Goal: Task Accomplishment & Management: Manage account settings

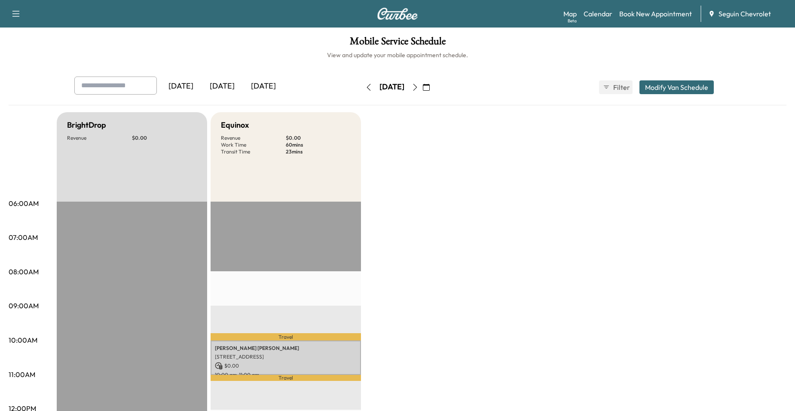
click at [423, 88] on button "button" at bounding box center [415, 87] width 15 height 14
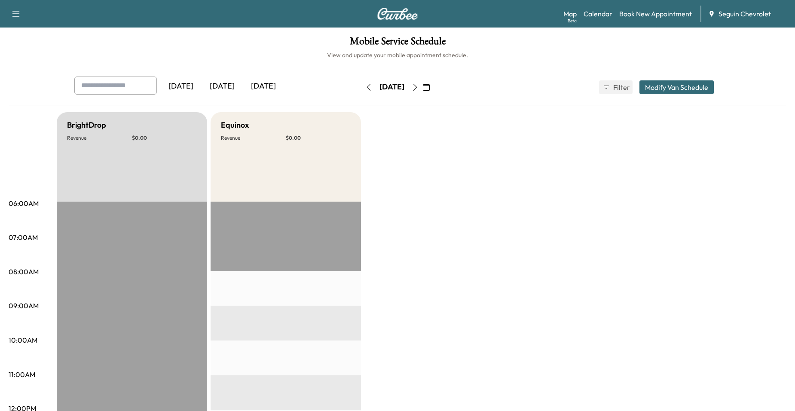
click at [325, 182] on div "Equinox Revenue $ 0.00" at bounding box center [286, 156] width 150 height 89
click at [419, 86] on icon "button" at bounding box center [415, 87] width 7 height 7
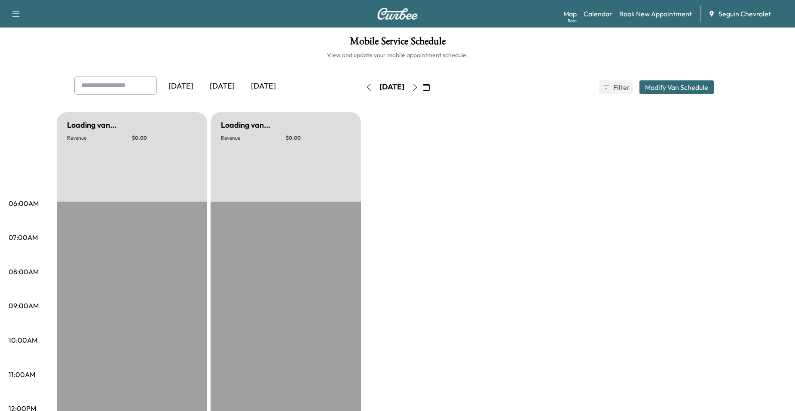
click at [423, 86] on button "button" at bounding box center [415, 87] width 15 height 14
click at [419, 86] on icon "button" at bounding box center [415, 87] width 7 height 7
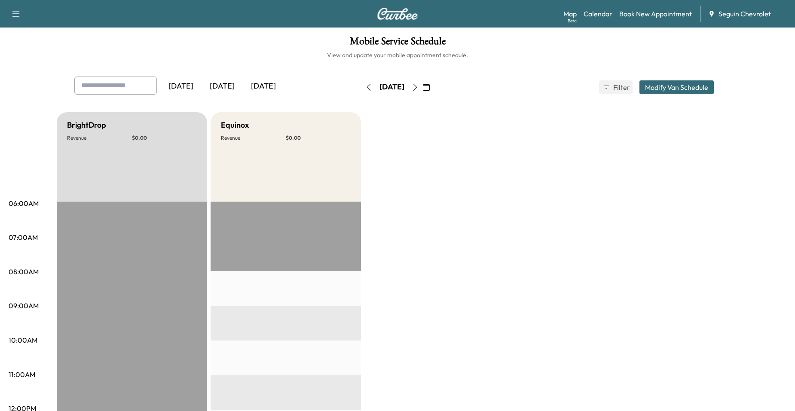
click at [419, 84] on icon "button" at bounding box center [415, 87] width 7 height 7
click at [430, 85] on icon "button" at bounding box center [426, 87] width 7 height 7
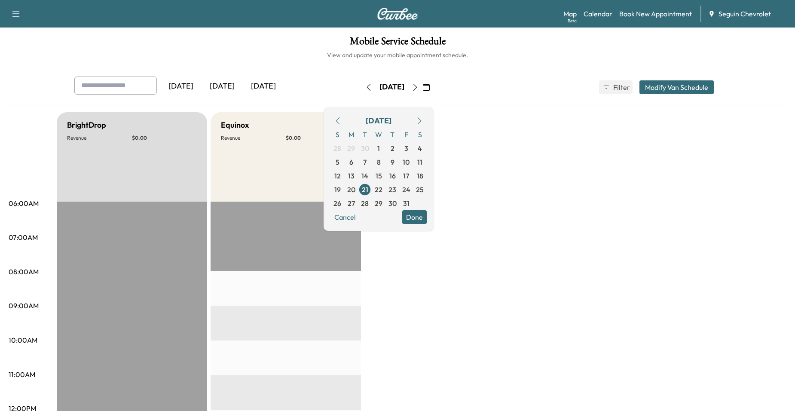
click at [341, 122] on icon "button" at bounding box center [337, 120] width 7 height 7
click at [382, 177] on span "17" at bounding box center [379, 176] width 6 height 10
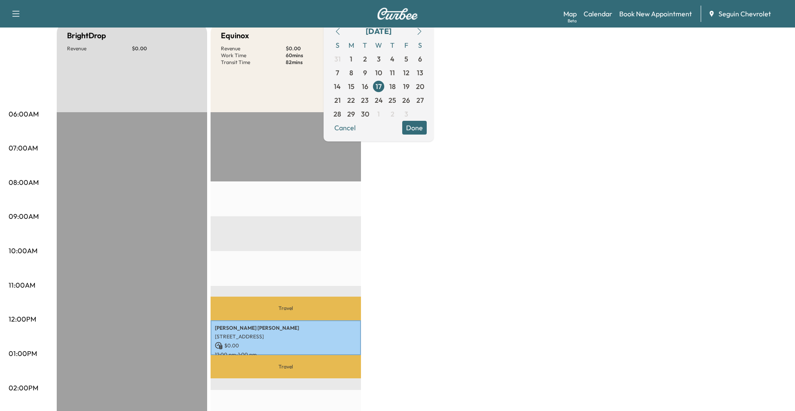
scroll to position [86, 0]
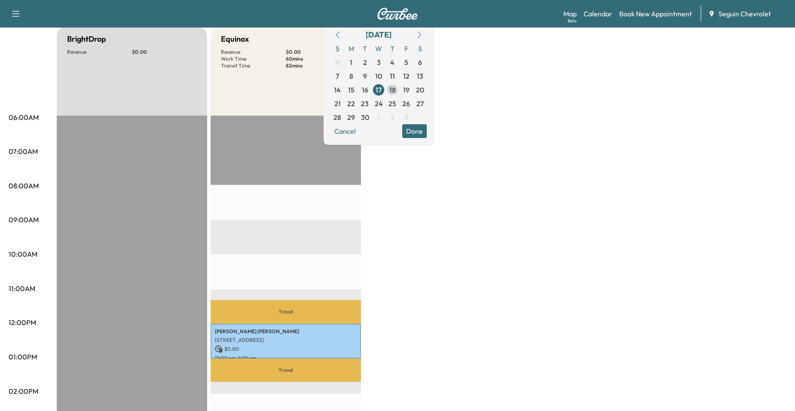
click at [396, 95] on span "18" at bounding box center [392, 90] width 6 height 10
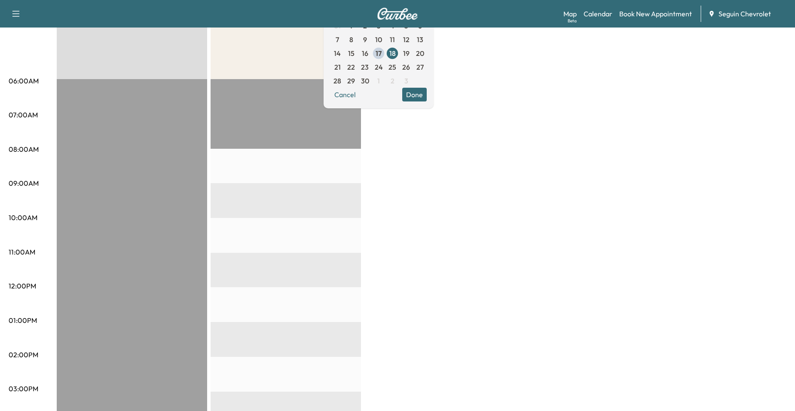
scroll to position [129, 0]
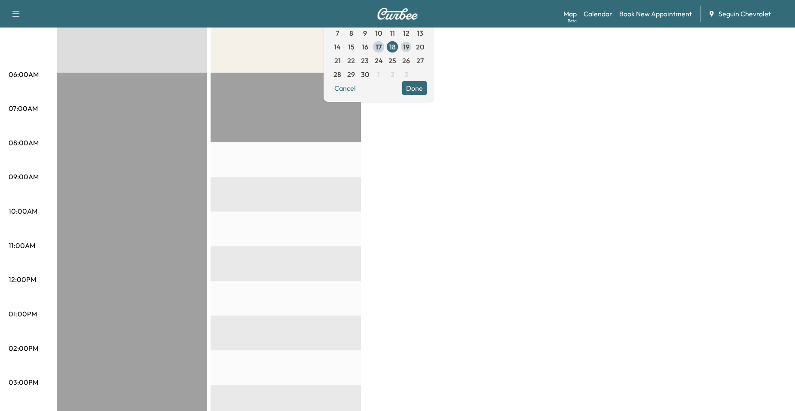
click at [413, 49] on span "19" at bounding box center [406, 47] width 14 height 14
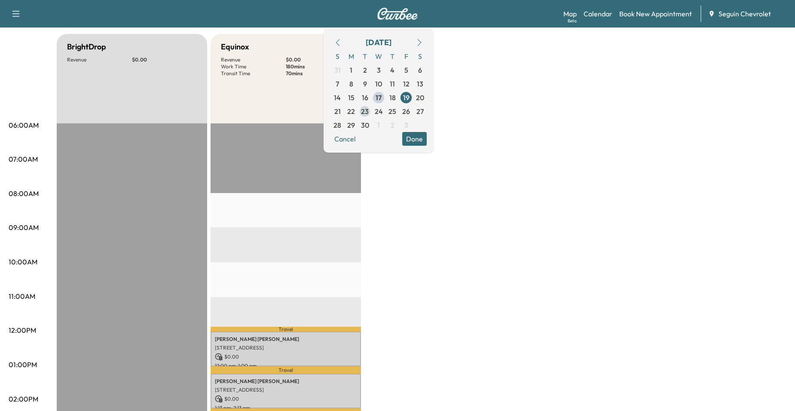
scroll to position [43, 0]
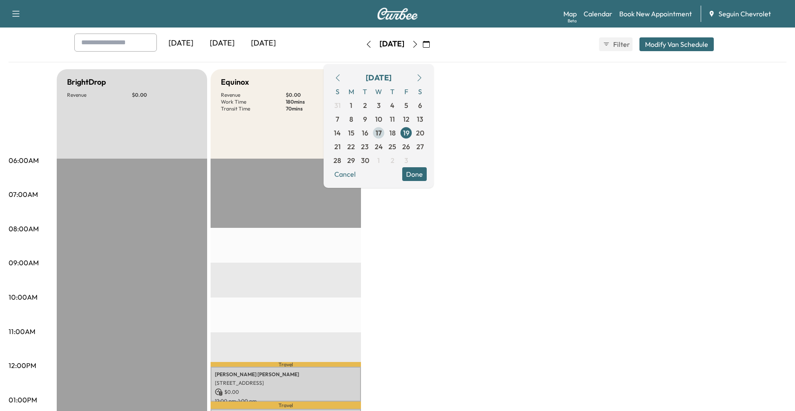
click at [382, 135] on span "17" at bounding box center [379, 133] width 6 height 10
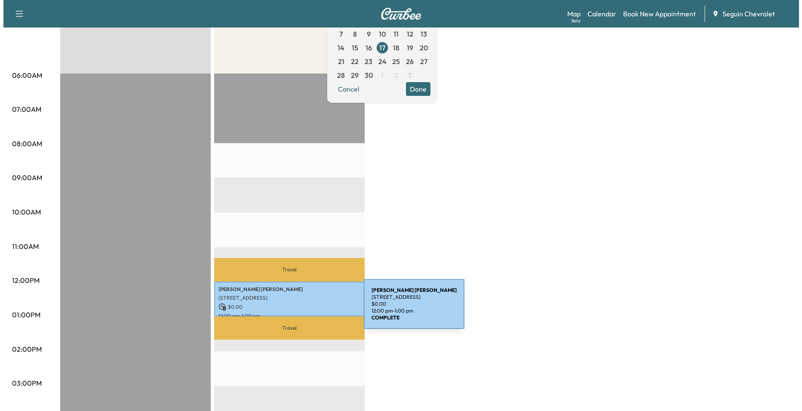
scroll to position [129, 0]
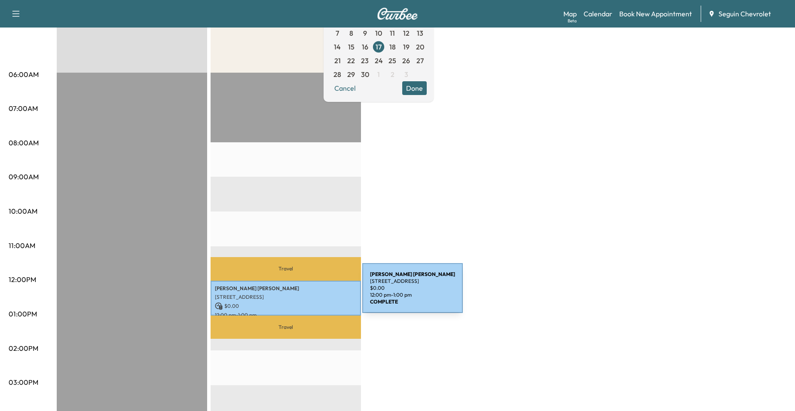
click at [298, 294] on p "[STREET_ADDRESS]" at bounding box center [286, 297] width 142 height 7
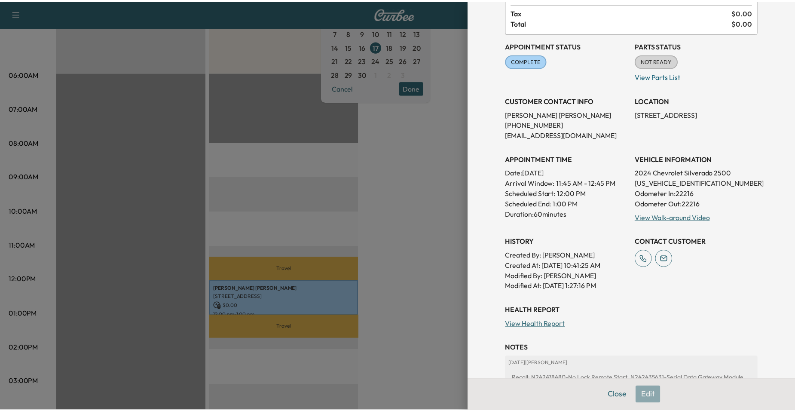
scroll to position [184, 0]
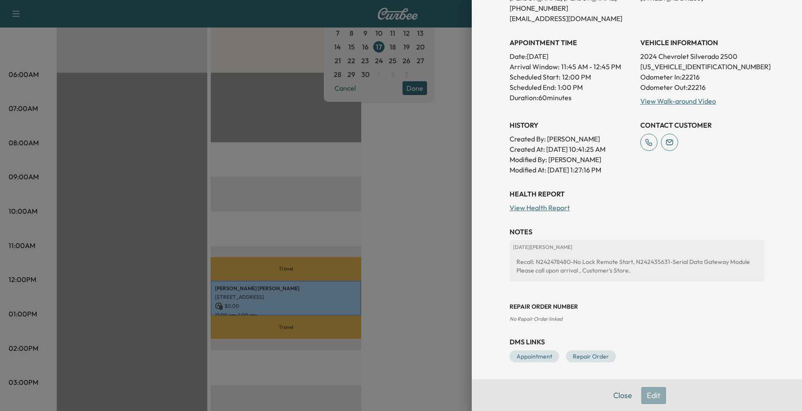
click at [452, 247] on div at bounding box center [401, 205] width 802 height 411
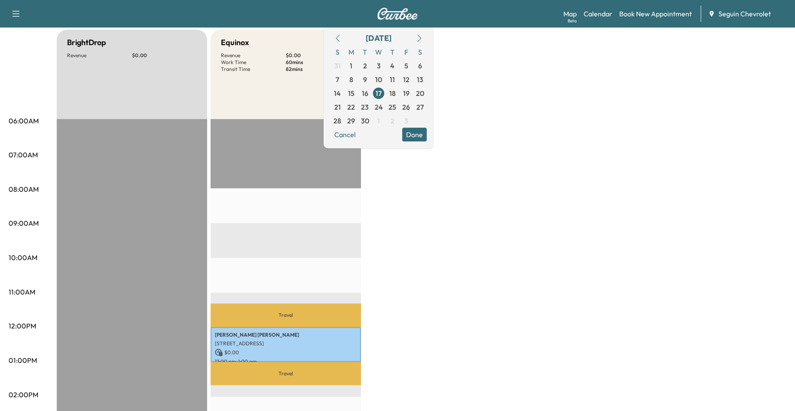
scroll to position [86, 0]
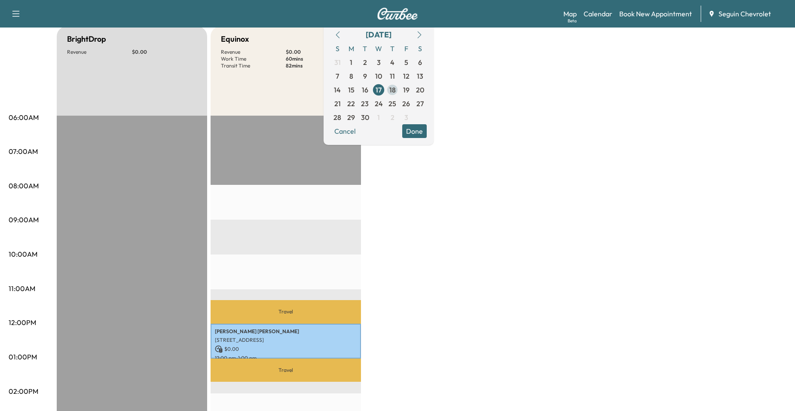
click at [396, 91] on span "18" at bounding box center [392, 90] width 6 height 10
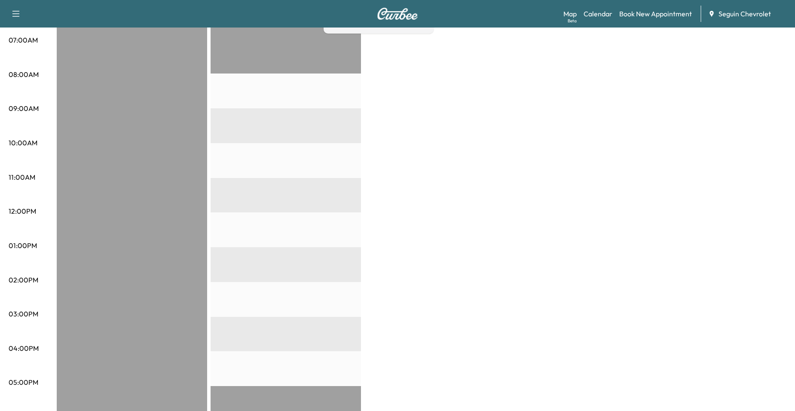
scroll to position [86, 0]
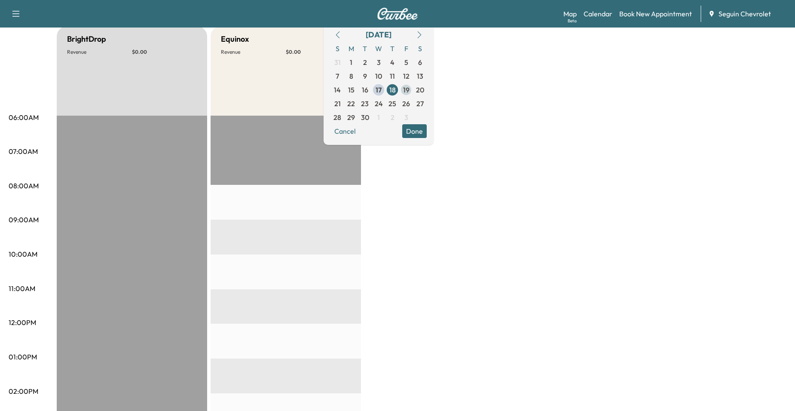
click at [413, 88] on span "19" at bounding box center [406, 90] width 14 height 14
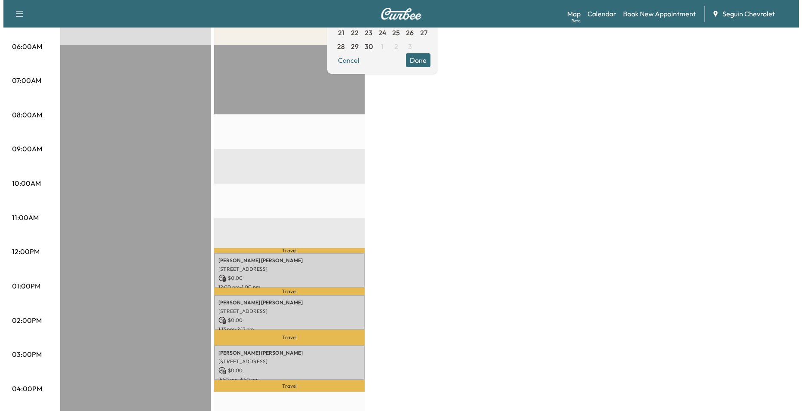
scroll to position [172, 0]
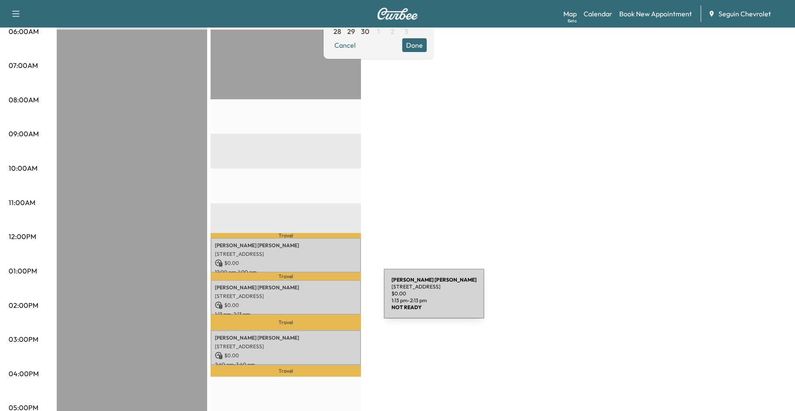
click at [319, 301] on p "$ 0.00" at bounding box center [286, 305] width 142 height 8
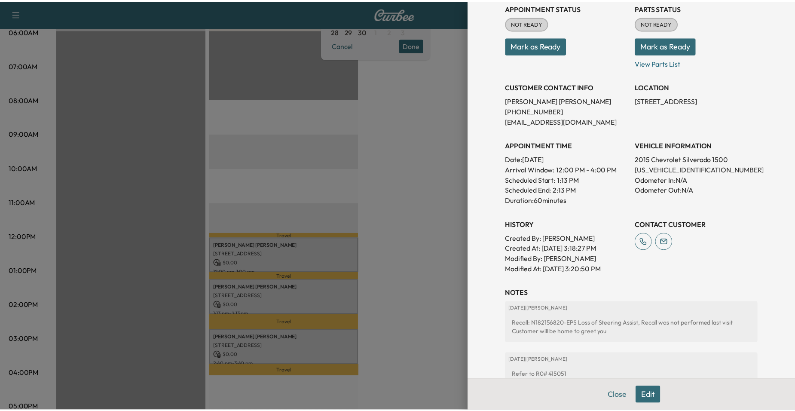
scroll to position [124, 0]
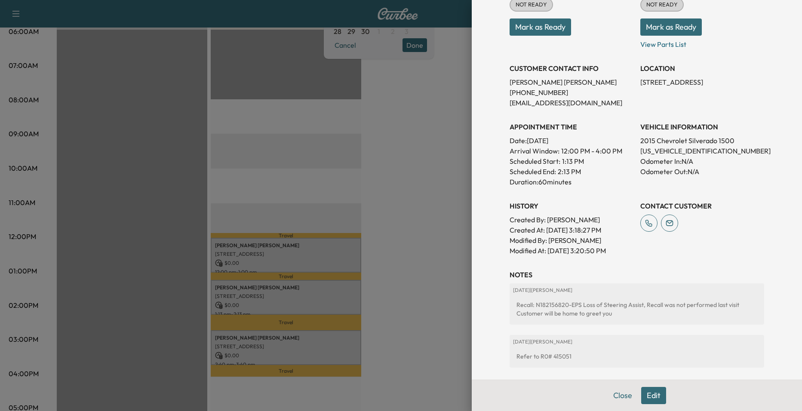
click at [391, 212] on div at bounding box center [401, 205] width 802 height 411
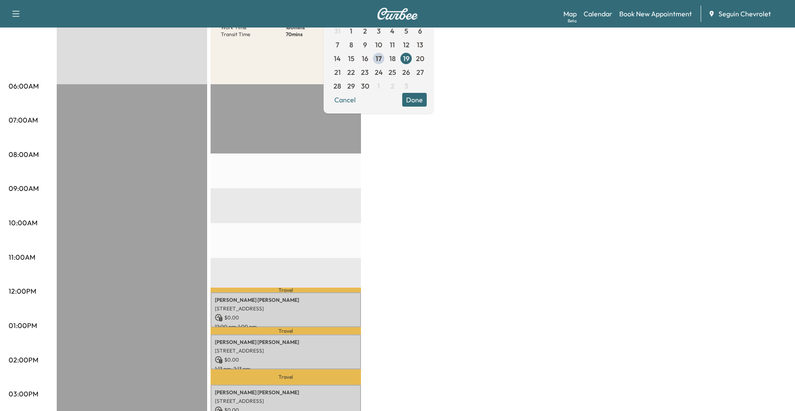
scroll to position [0, 0]
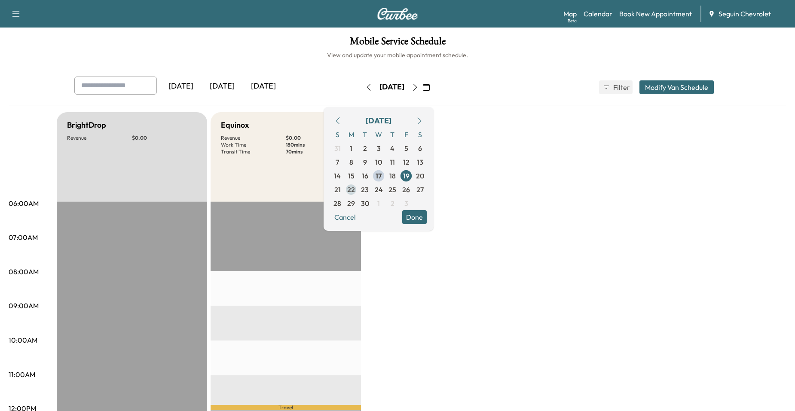
click at [358, 190] on span "22" at bounding box center [351, 190] width 14 height 14
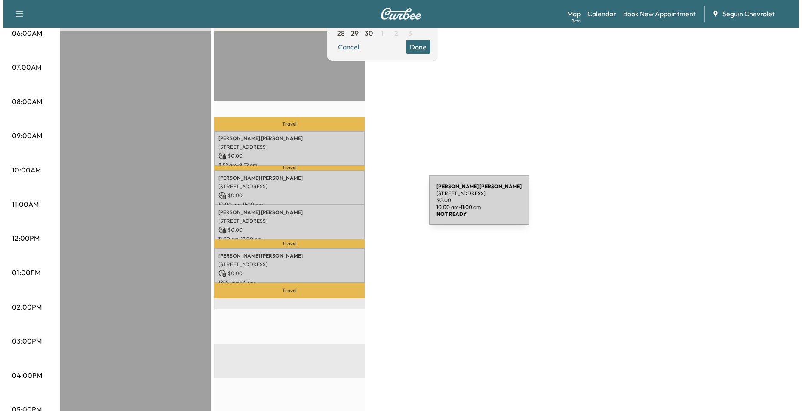
scroll to position [172, 0]
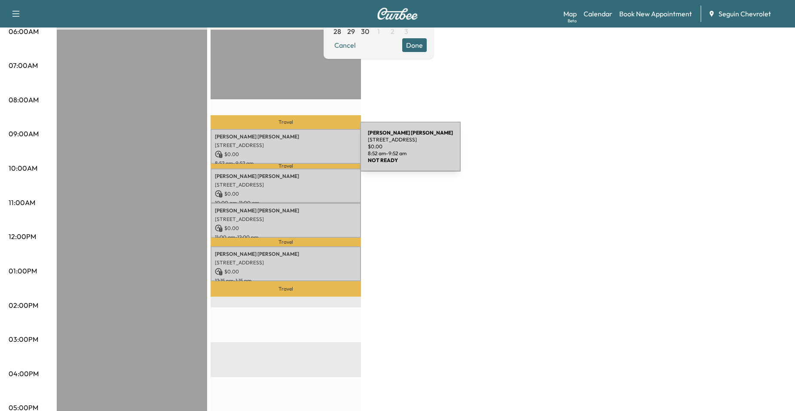
click at [296, 152] on p "$ 0.00" at bounding box center [286, 154] width 142 height 8
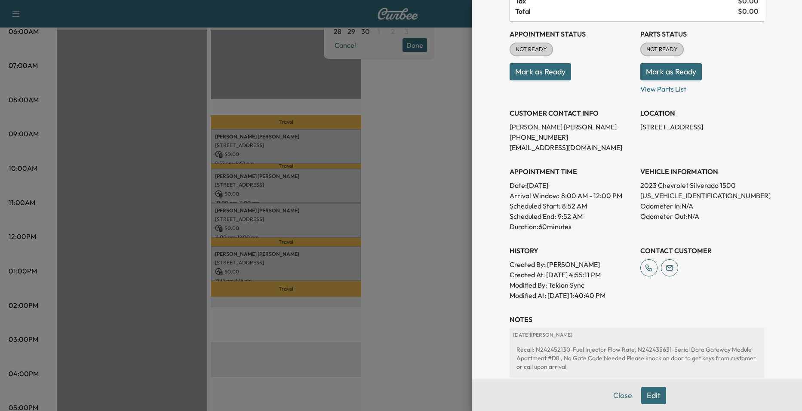
scroll to position [175, 0]
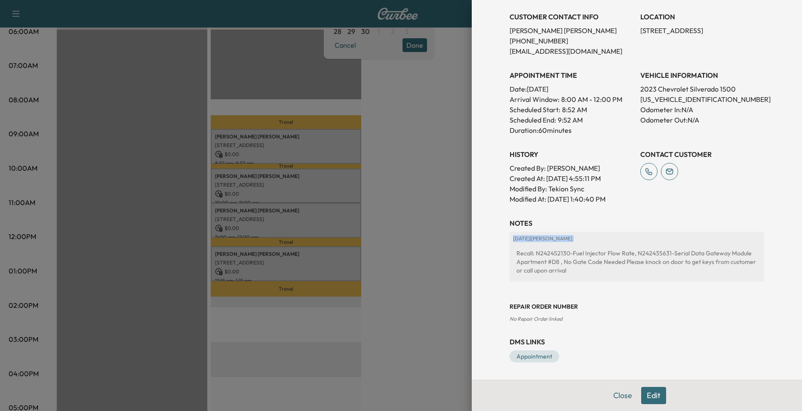
click at [472, 242] on div "Appointment Details Services RECALL - PERFORM RECALL. VERIFIED OPEN RECALL: $ 0…" at bounding box center [637, 205] width 330 height 411
click at [395, 230] on div at bounding box center [401, 205] width 802 height 411
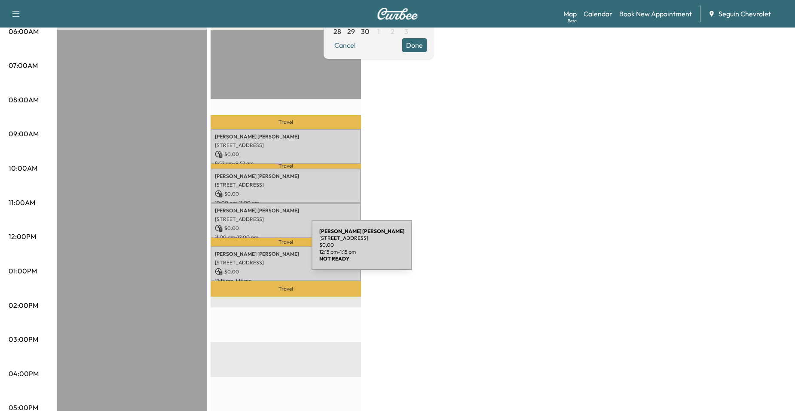
click at [247, 251] on p "[PERSON_NAME]" at bounding box center [286, 254] width 142 height 7
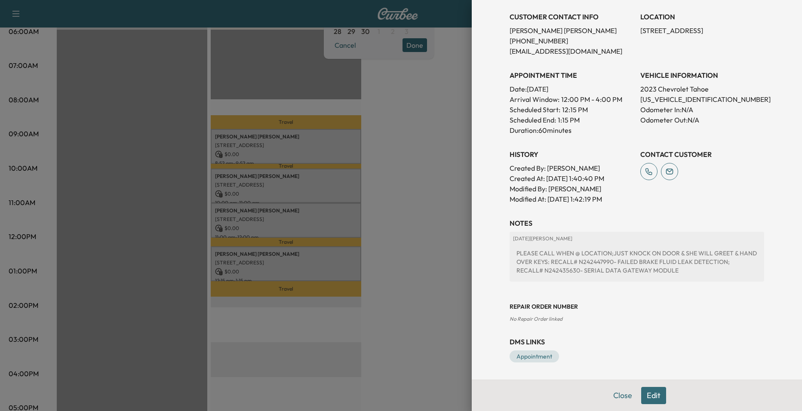
click at [414, 217] on div at bounding box center [401, 205] width 802 height 411
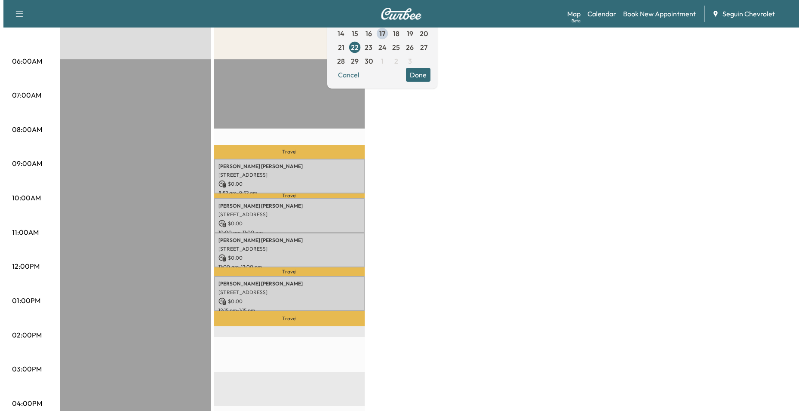
scroll to position [43, 0]
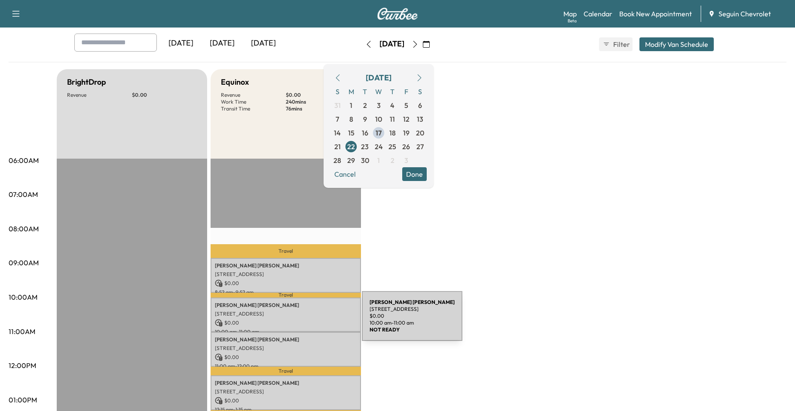
click at [297, 321] on p "$ 0.00" at bounding box center [286, 323] width 142 height 8
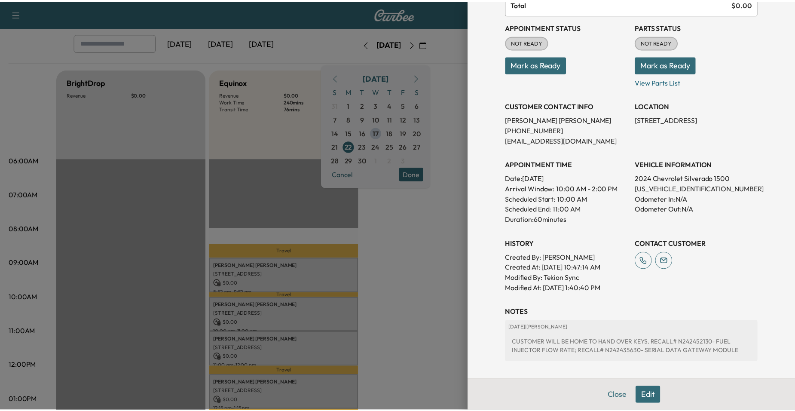
scroll to position [167, 0]
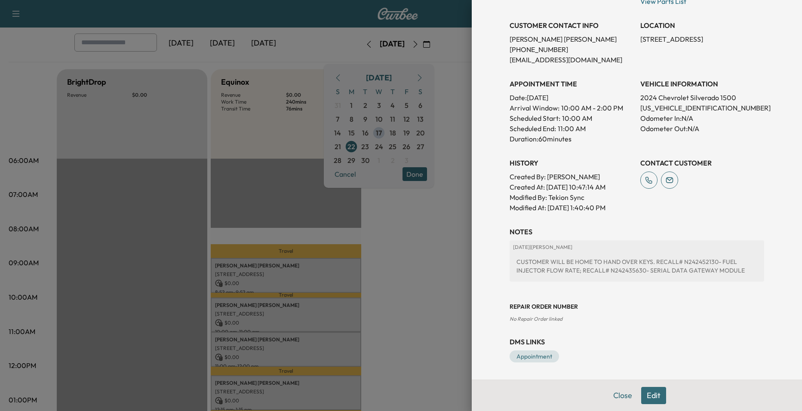
click at [459, 281] on div at bounding box center [401, 205] width 802 height 411
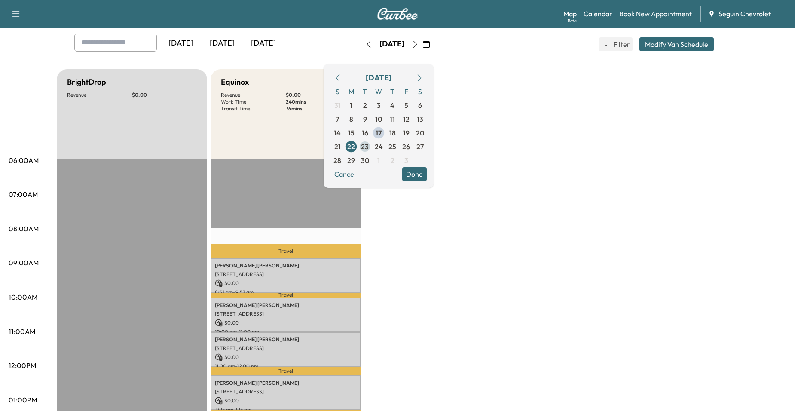
click at [369, 148] on span "23" at bounding box center [365, 146] width 8 height 10
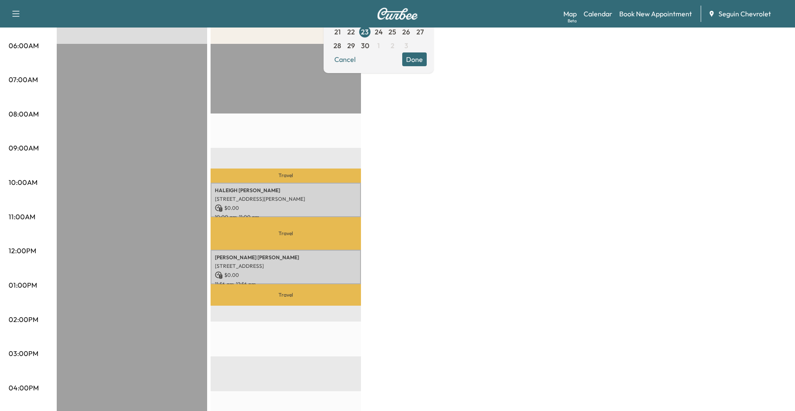
scroll to position [172, 0]
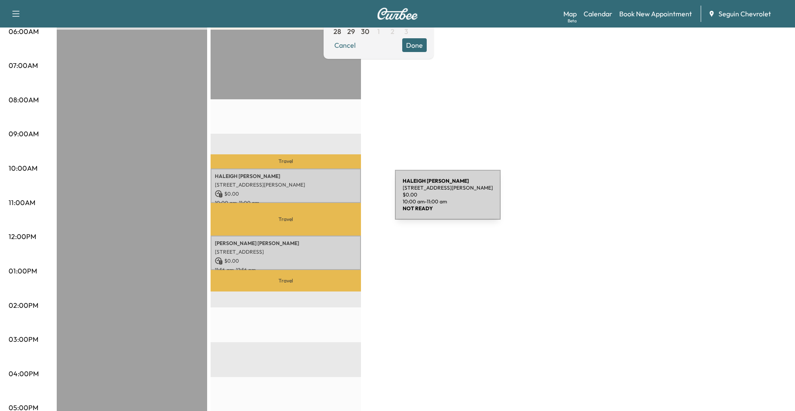
click at [331, 199] on p "10:00 am - 11:00 am" at bounding box center [286, 202] width 142 height 7
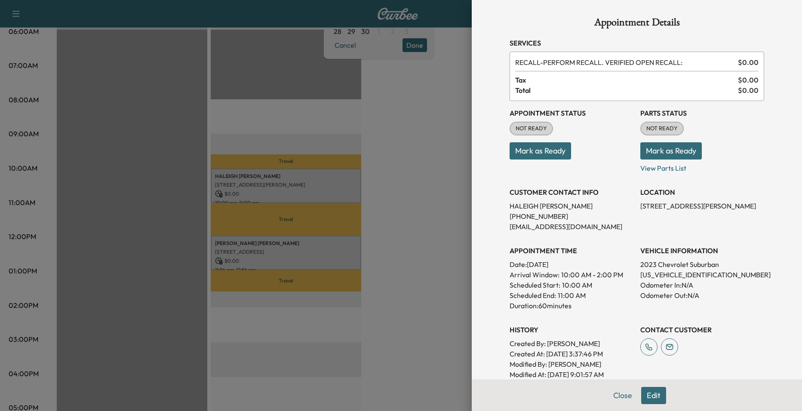
click at [334, 245] on div at bounding box center [401, 205] width 802 height 411
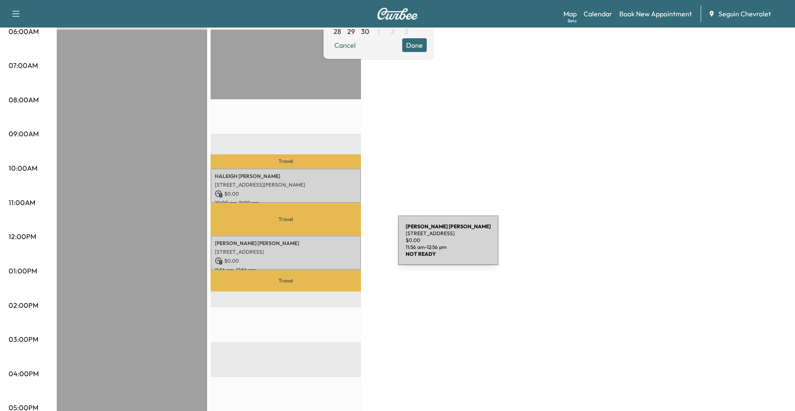
click at [334, 245] on div "[PERSON_NAME] [STREET_ADDRESS][PERSON_NAME] $ 0.00 11:56 am - 12:56 pm" at bounding box center [286, 253] width 150 height 35
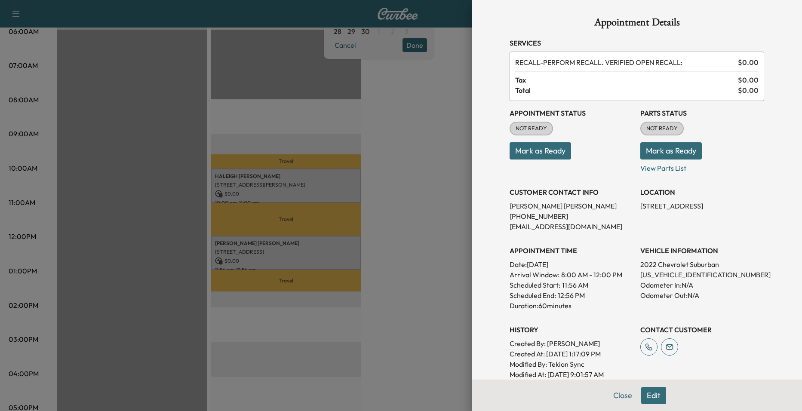
click at [345, 203] on div at bounding box center [401, 205] width 802 height 411
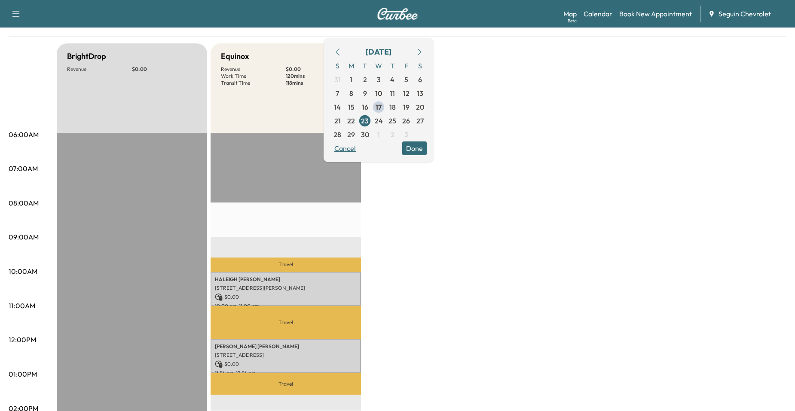
scroll to position [43, 0]
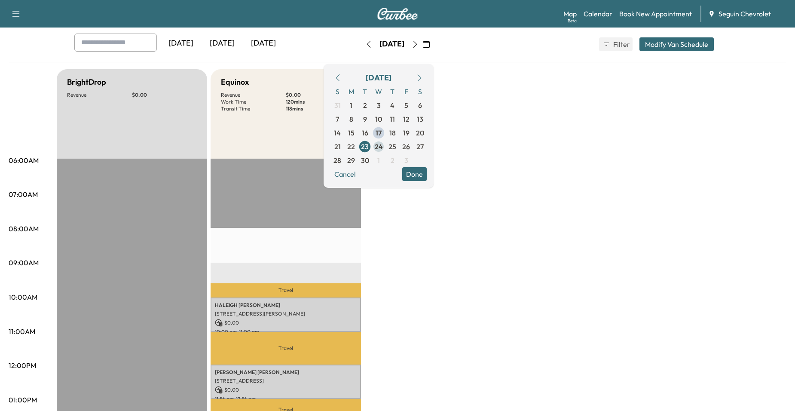
click at [383, 150] on span "24" at bounding box center [379, 146] width 8 height 10
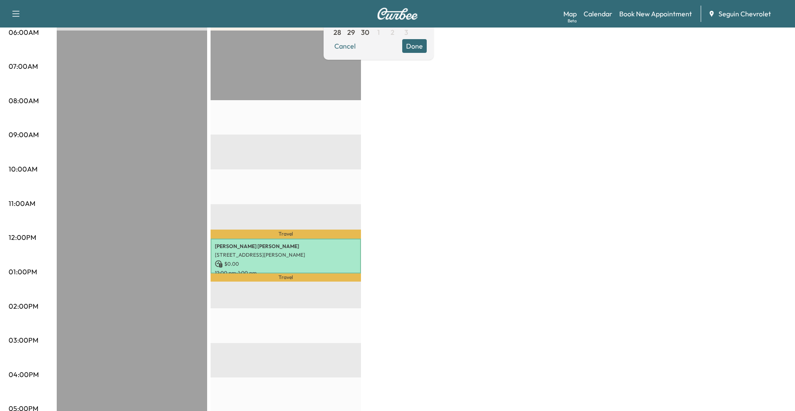
scroll to position [172, 0]
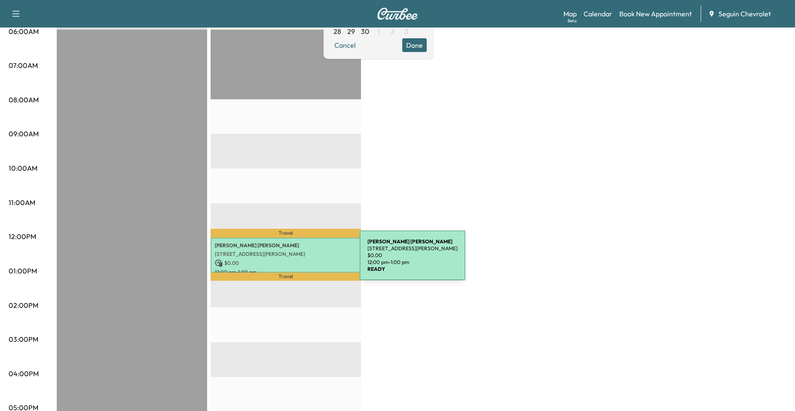
click at [295, 260] on p "$ 0.00" at bounding box center [286, 263] width 142 height 8
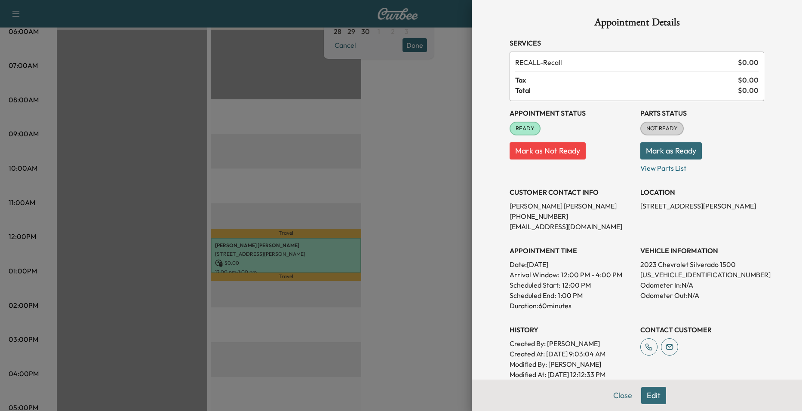
click at [300, 202] on div at bounding box center [401, 205] width 802 height 411
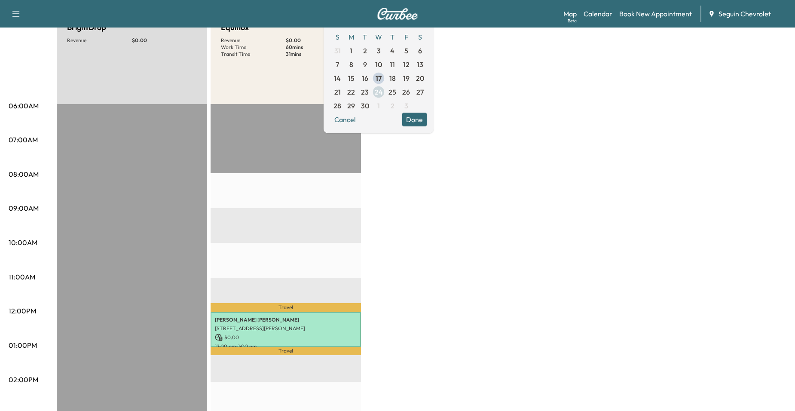
scroll to position [86, 0]
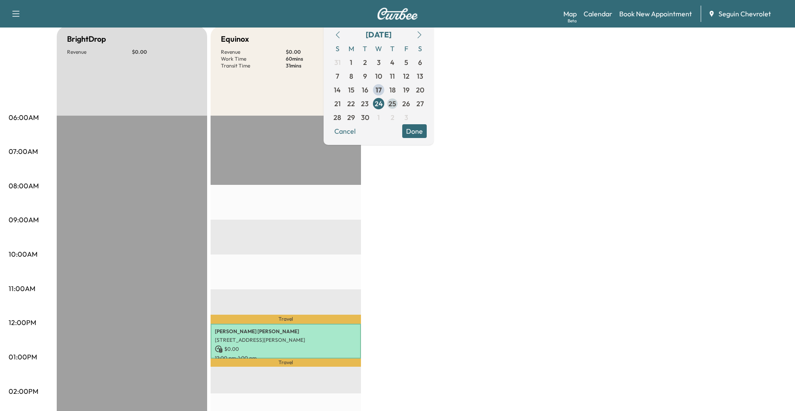
click at [396, 101] on span "25" at bounding box center [393, 103] width 8 height 10
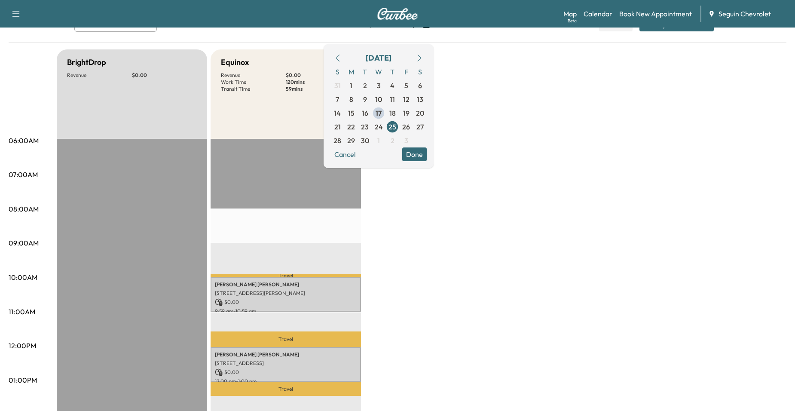
scroll to position [172, 0]
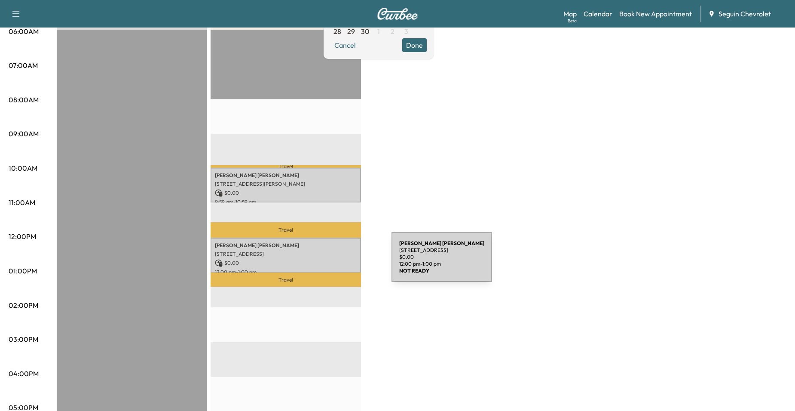
click at [327, 262] on p "$ 0.00" at bounding box center [286, 263] width 142 height 8
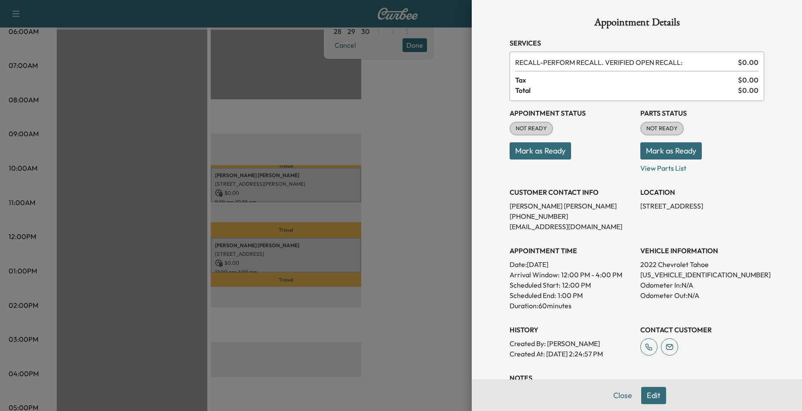
click at [320, 157] on div at bounding box center [401, 205] width 802 height 411
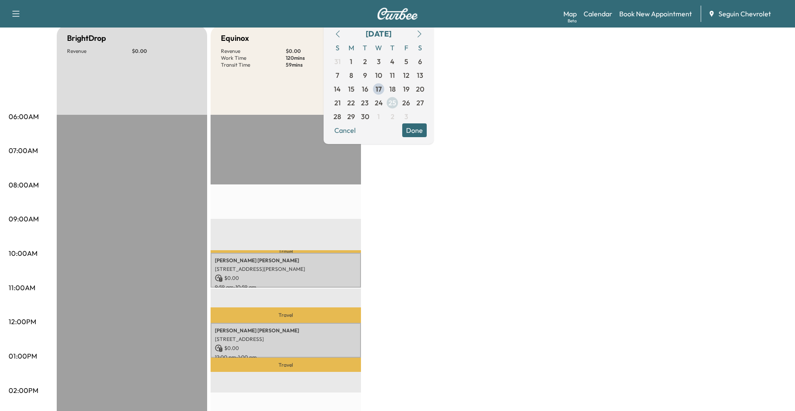
scroll to position [43, 0]
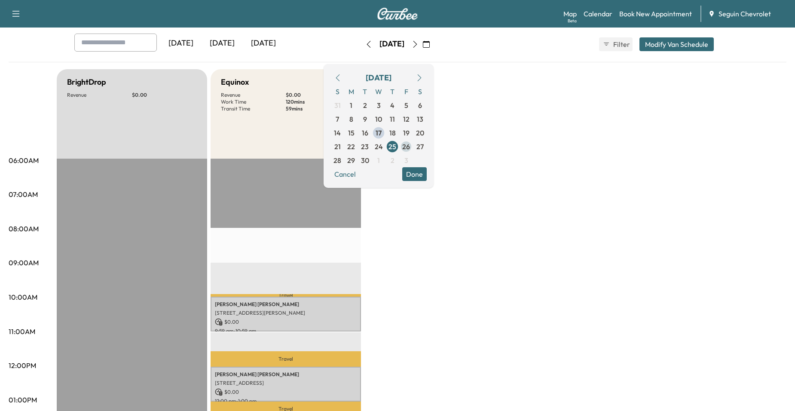
click at [410, 150] on span "26" at bounding box center [406, 146] width 8 height 10
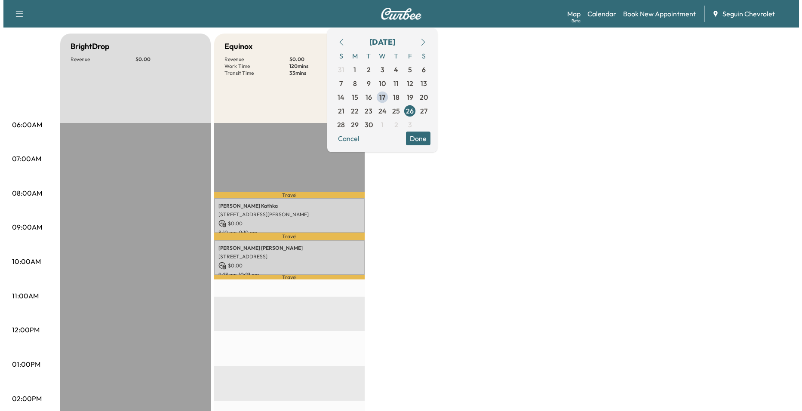
scroll to position [86, 0]
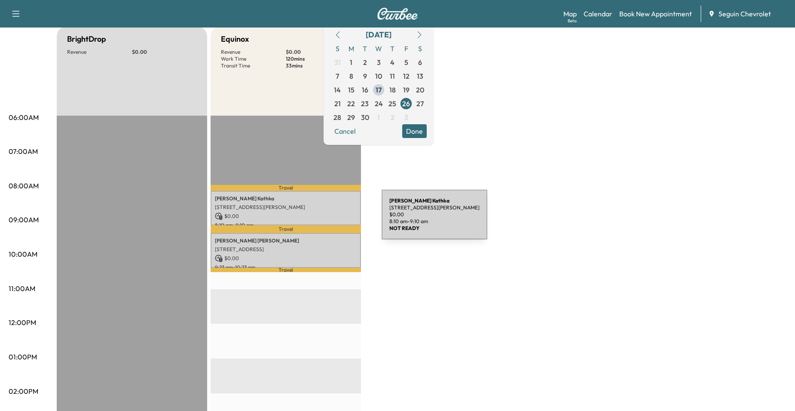
click at [317, 220] on div "[PERSON_NAME] [STREET_ADDRESS][PERSON_NAME] $ 0.00 8:10 am - 9:10 am" at bounding box center [286, 208] width 150 height 35
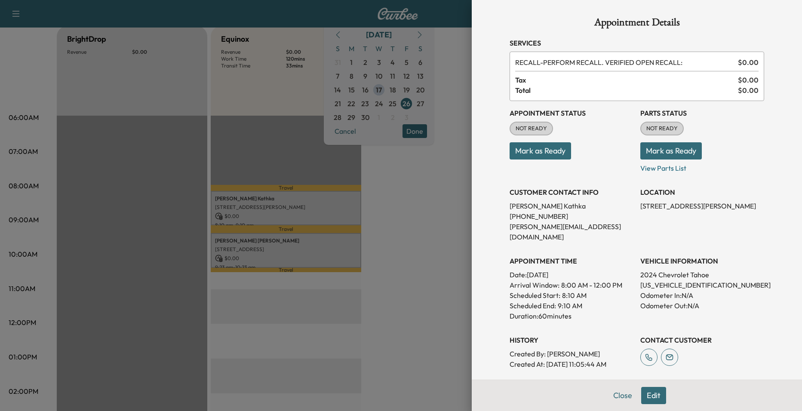
click at [339, 255] on div at bounding box center [401, 205] width 802 height 411
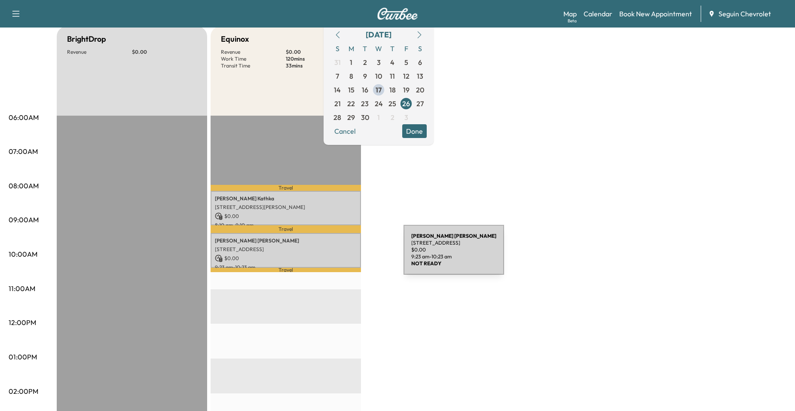
click at [339, 254] on p "$ 0.00" at bounding box center [286, 258] width 142 height 8
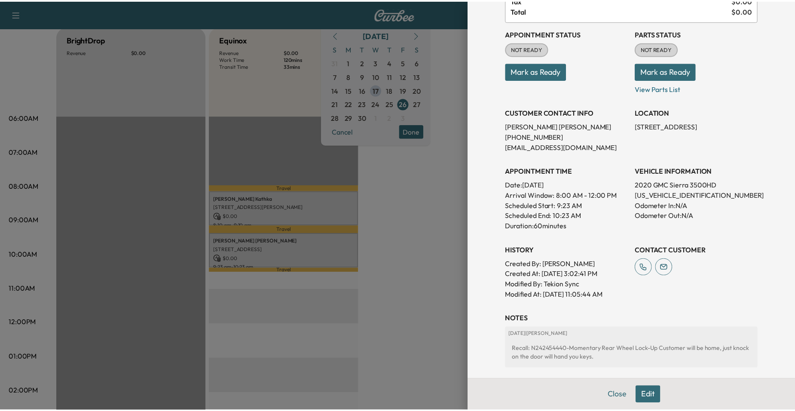
scroll to position [167, 0]
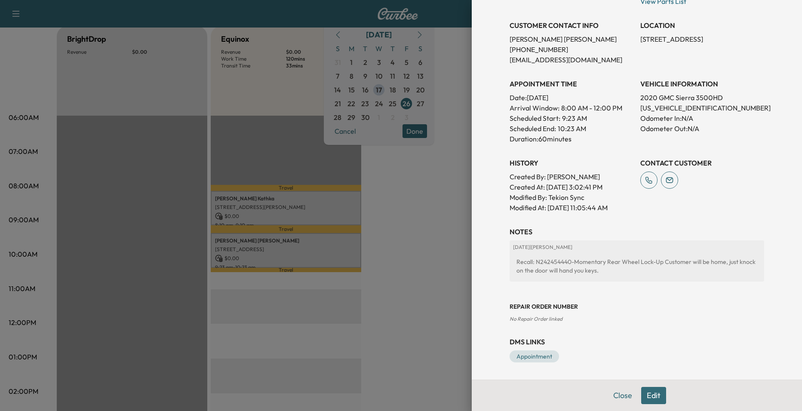
click at [431, 218] on div at bounding box center [401, 205] width 802 height 411
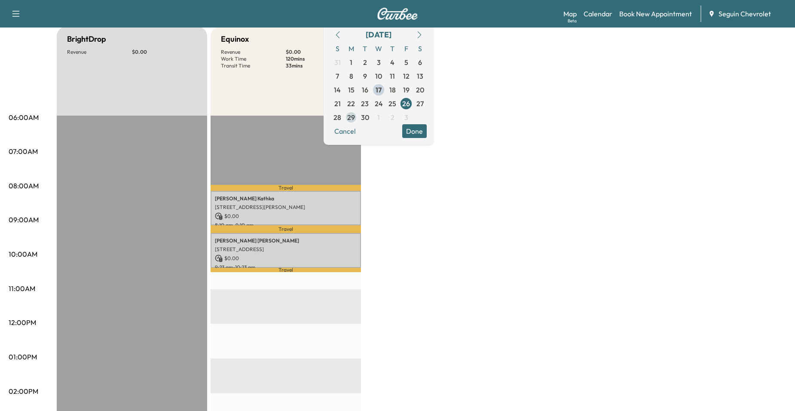
click at [355, 117] on span "29" at bounding box center [351, 117] width 8 height 10
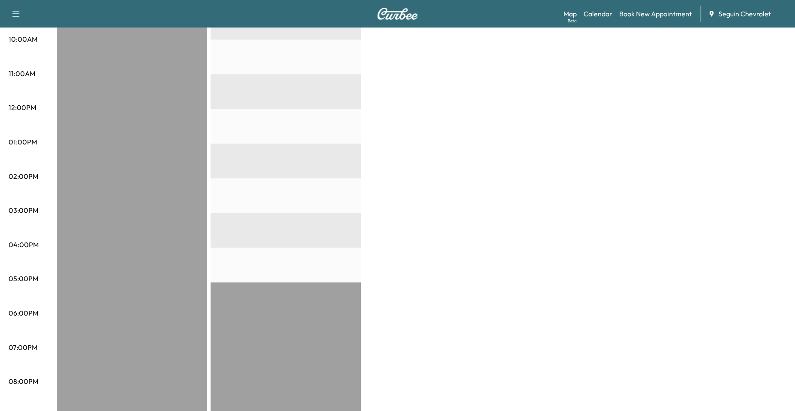
scroll to position [43, 0]
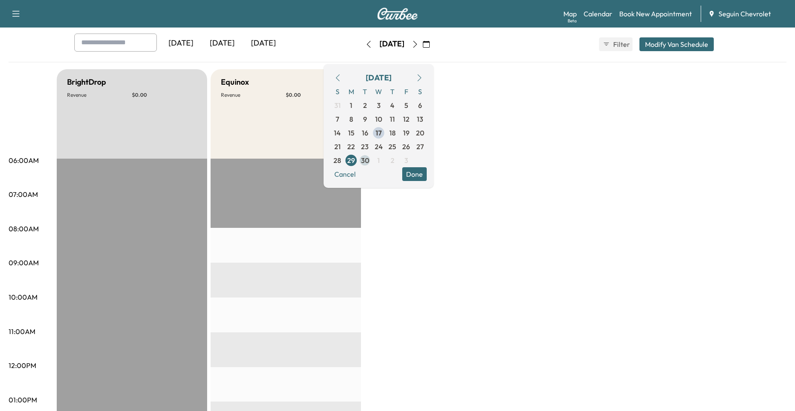
click at [369, 159] on span "30" at bounding box center [365, 160] width 8 height 10
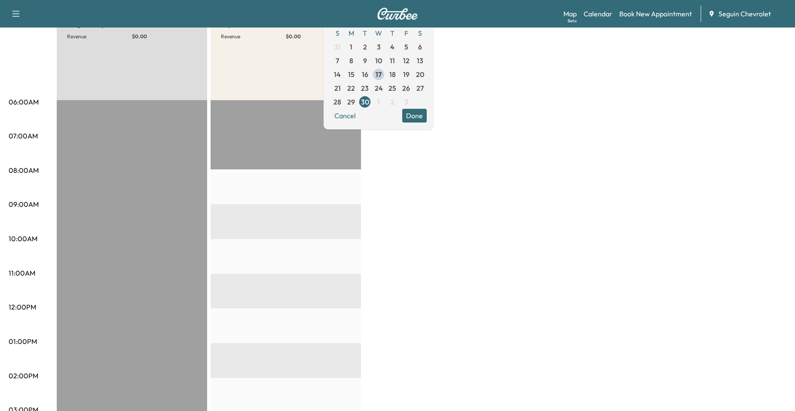
scroll to position [86, 0]
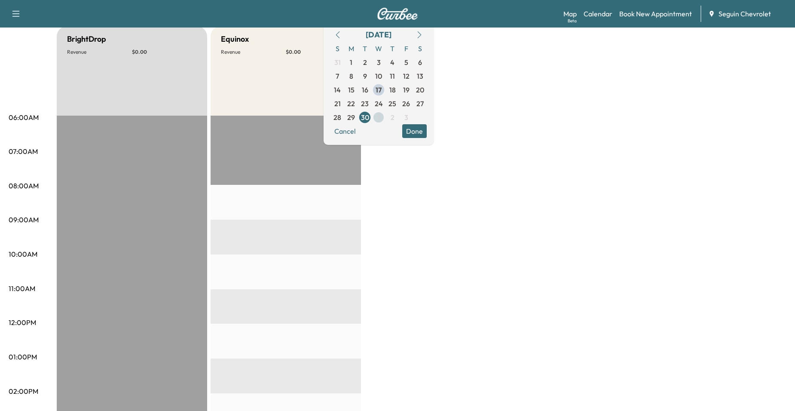
click at [380, 119] on span "1" at bounding box center [378, 117] width 3 height 10
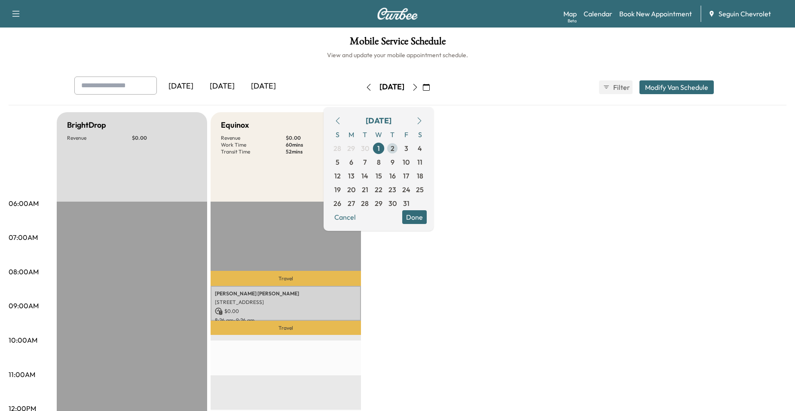
click at [399, 142] on span "2" at bounding box center [393, 148] width 14 height 14
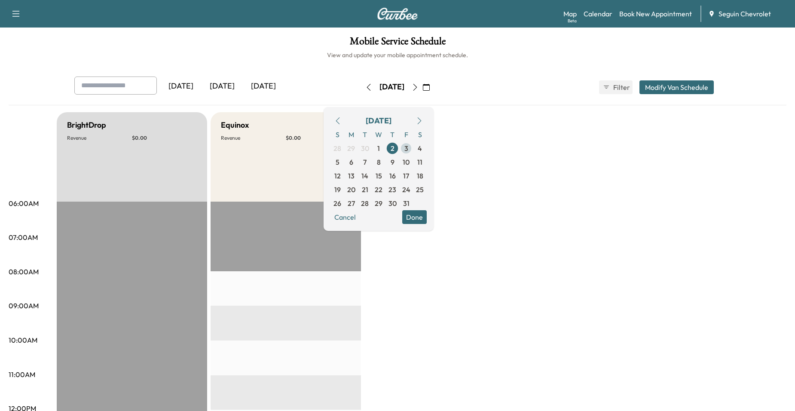
click at [408, 148] on span "3" at bounding box center [406, 148] width 4 height 10
drag, startPoint x: 423, startPoint y: 164, endPoint x: 415, endPoint y: 167, distance: 8.6
click at [410, 164] on span "10" at bounding box center [406, 162] width 7 height 10
drag, startPoint x: 398, startPoint y: 163, endPoint x: 389, endPoint y: 164, distance: 9.5
click at [381, 163] on span "8" at bounding box center [379, 162] width 4 height 10
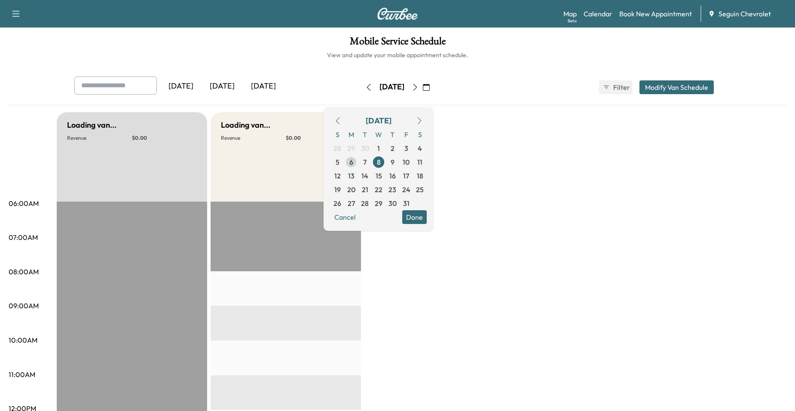
click at [353, 162] on span "6" at bounding box center [351, 162] width 4 height 10
click at [399, 162] on span "9" at bounding box center [393, 162] width 14 height 14
click at [372, 159] on span "7" at bounding box center [365, 162] width 14 height 14
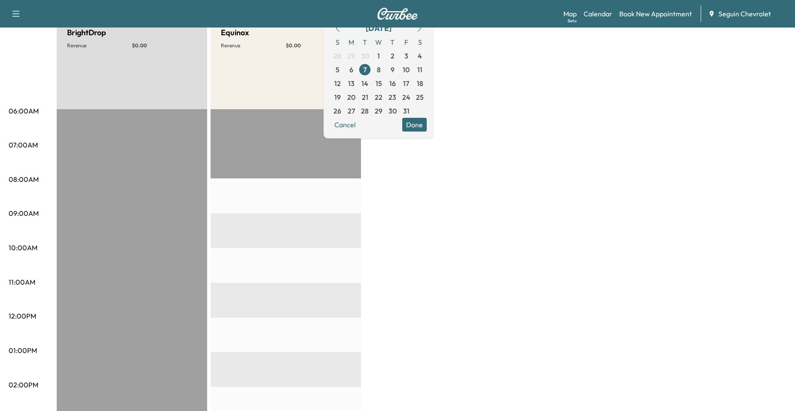
scroll to position [86, 0]
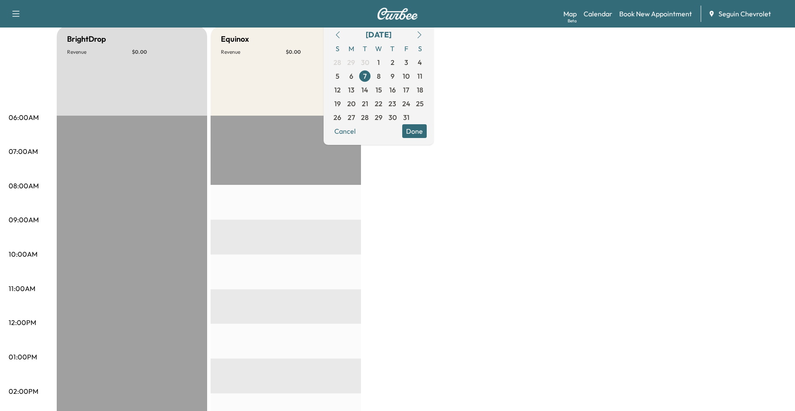
click at [262, 104] on div "Equinox Revenue $ 0.00" at bounding box center [286, 70] width 150 height 89
click at [345, 32] on button "button" at bounding box center [338, 35] width 15 height 14
click at [341, 34] on icon "button" at bounding box center [337, 34] width 7 height 7
drag, startPoint x: 423, startPoint y: 206, endPoint x: 421, endPoint y: 196, distance: 10.5
click at [423, 205] on div "BrightDrop Revenue $ 0.00 EST Start Equinox Revenue $ 0.00 EST Start" at bounding box center [422, 348] width 730 height 645
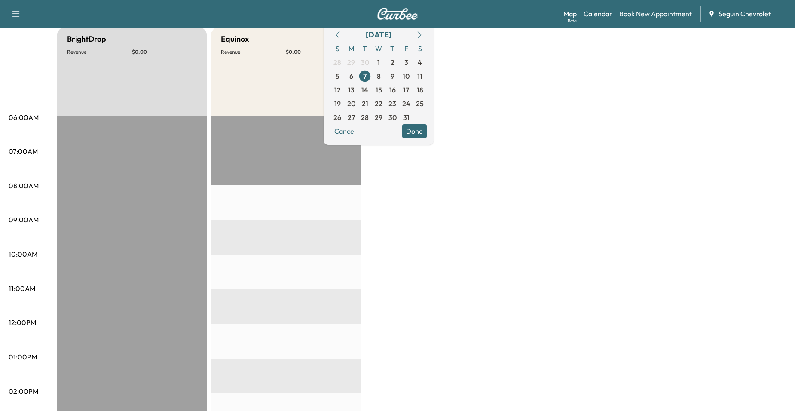
click at [645, 196] on div "BrightDrop Revenue $ 0.00 EST Start Equinox Revenue $ 0.00 EST Start" at bounding box center [422, 348] width 730 height 645
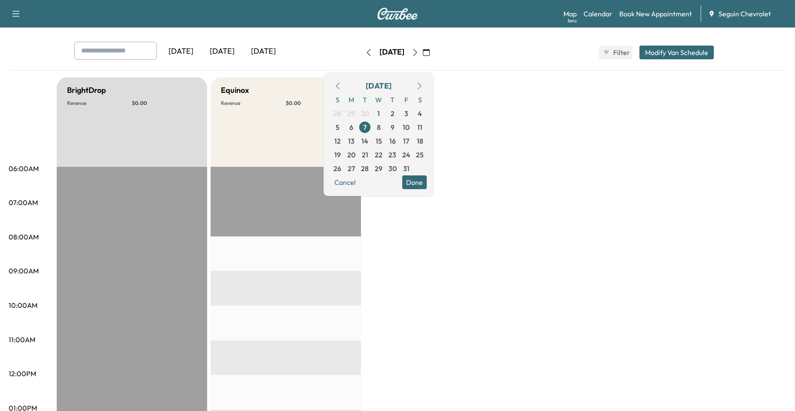
scroll to position [0, 0]
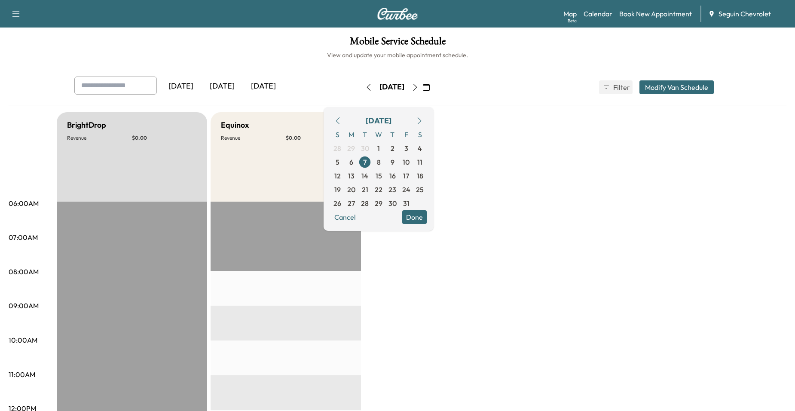
click at [454, 104] on div "[DATE] [DATE] [DATE] [DATE] October 2025 S M T W T F S 28 29 30 1 2 3 4 5 6 7 8…" at bounding box center [398, 91] width 778 height 29
click at [456, 100] on div "[DATE] [DATE] [DATE] [DATE] October 2025 S M T W T F S 28 29 30 1 2 3 4 5 6 7 8…" at bounding box center [398, 91] width 778 height 29
click at [458, 96] on div "[DATE] [DATE] [DATE] [DATE] October 2025 S M T W T F S 28 29 30 1 2 3 4 5 6 7 8…" at bounding box center [397, 87] width 660 height 21
click at [456, 95] on div "[DATE] [DATE] [DATE] [DATE] October 2025 S M T W T F S 28 29 30 1 2 3 4 5 6 7 8…" at bounding box center [397, 87] width 660 height 21
click at [341, 120] on icon "button" at bounding box center [337, 120] width 7 height 7
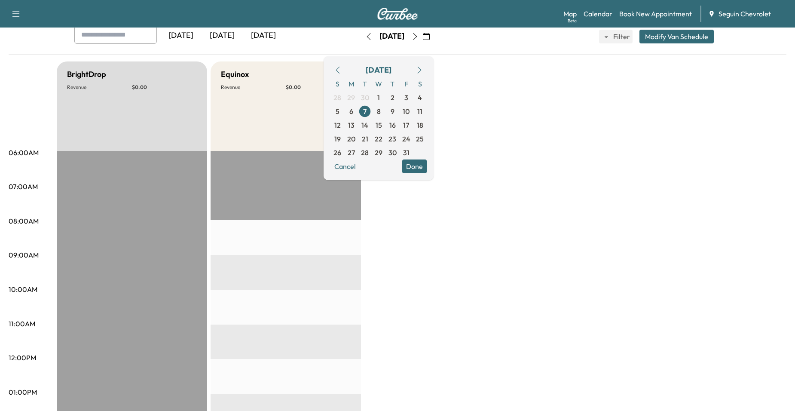
scroll to position [43, 0]
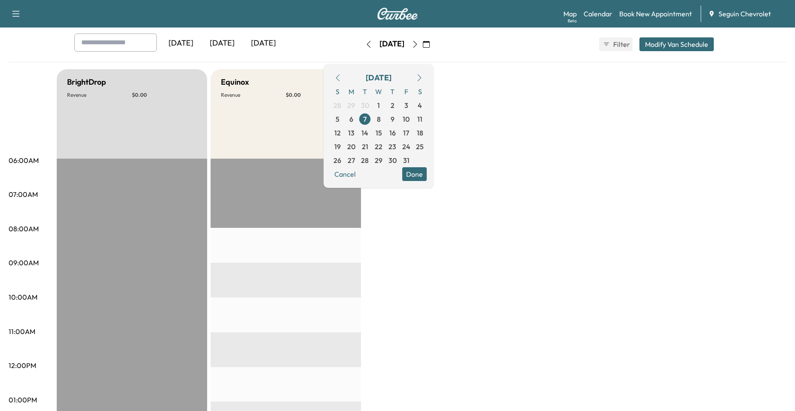
click at [460, 53] on div "[DATE] [DATE] [DATE] [DATE] October 2025 S M T W T F S 28 29 30 1 2 3 4 5 6 7 8…" at bounding box center [397, 44] width 660 height 21
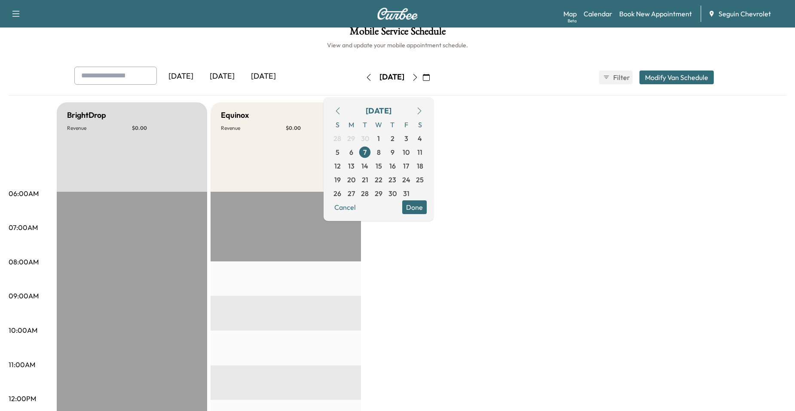
scroll to position [0, 0]
